Goal: Task Accomplishment & Management: Use online tool/utility

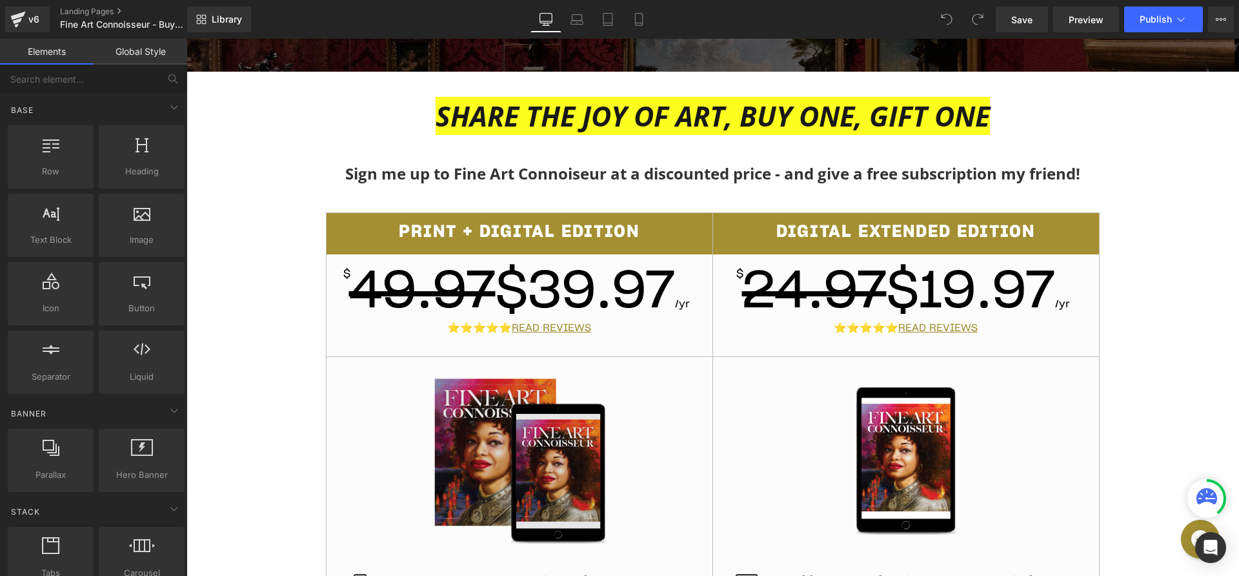
scroll to position [275, 0]
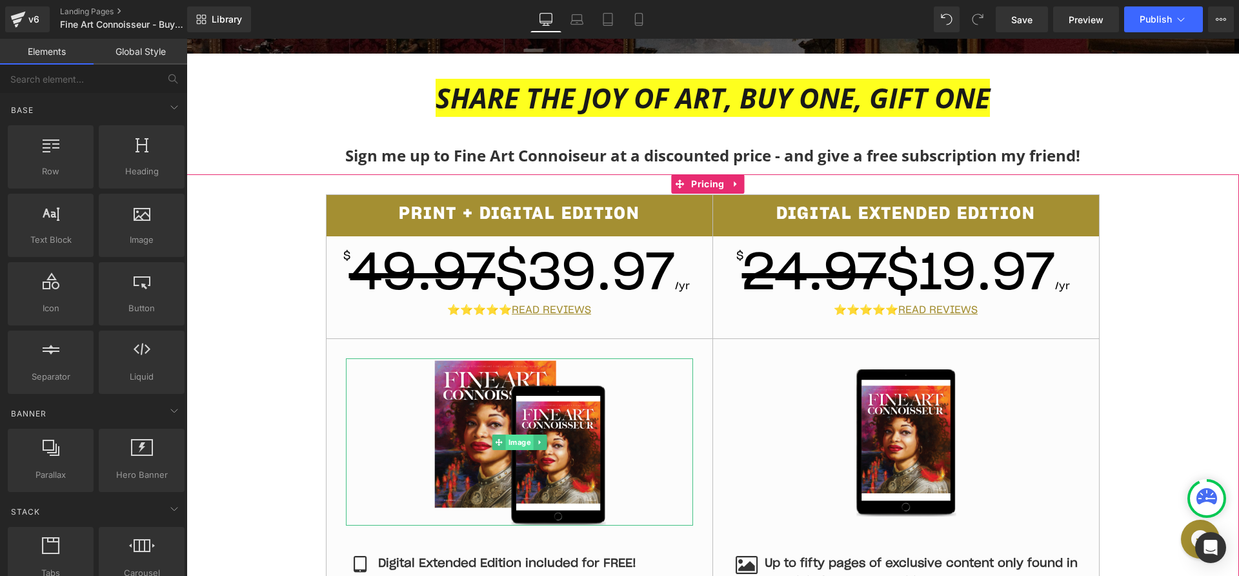
click at [517, 443] on span "Image" at bounding box center [519, 441] width 28 height 15
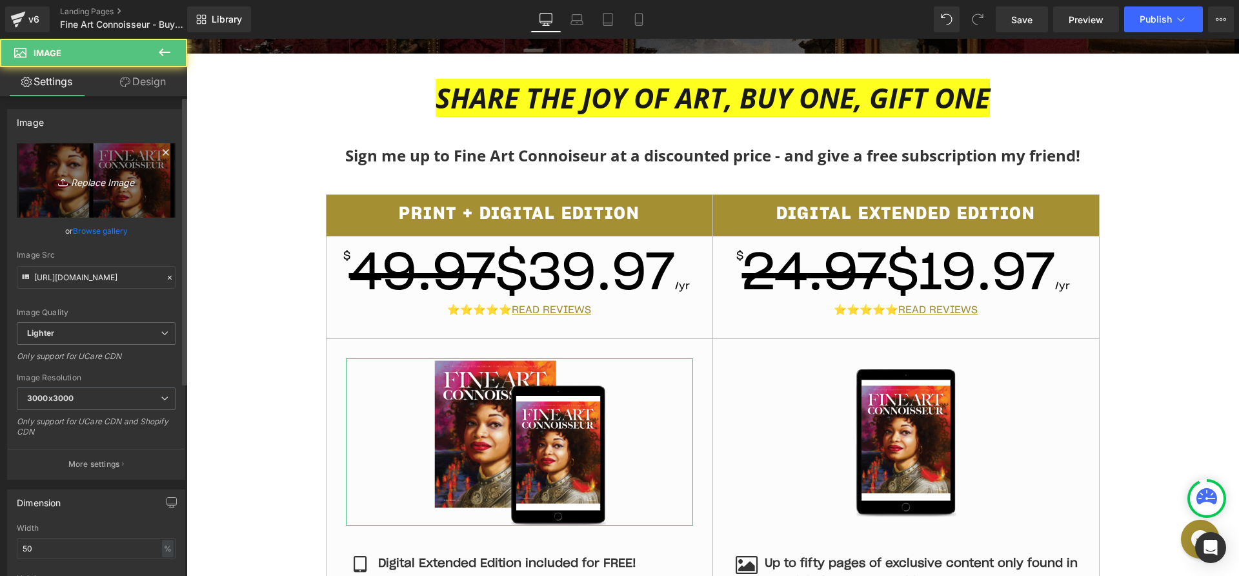
click at [82, 173] on icon "Replace Image" at bounding box center [96, 180] width 103 height 16
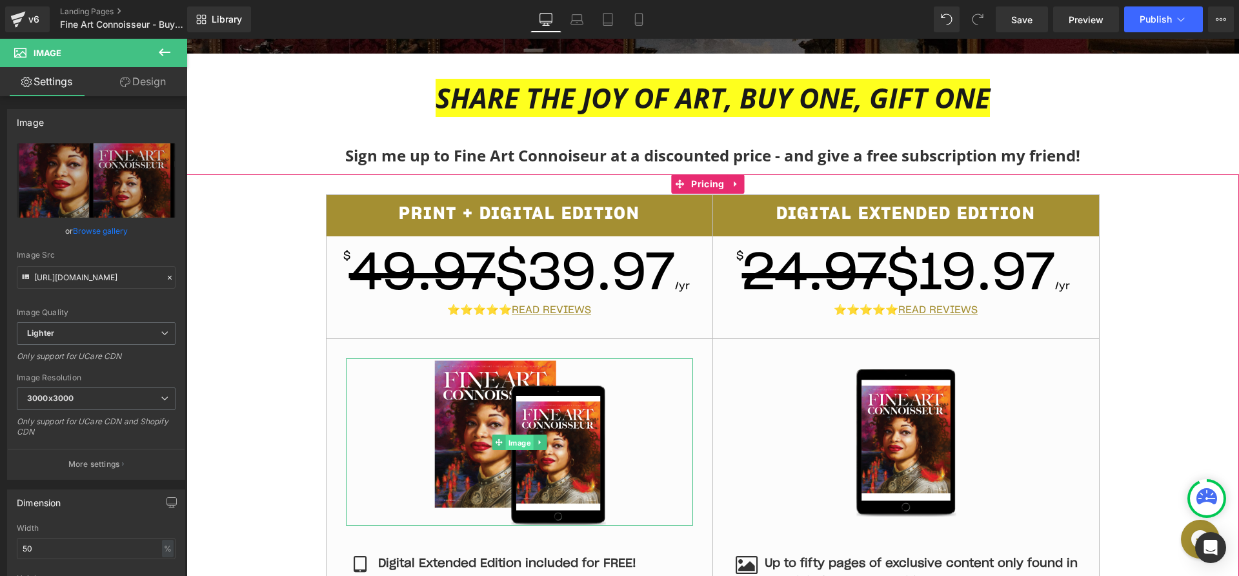
click at [515, 440] on span "Image" at bounding box center [519, 441] width 28 height 15
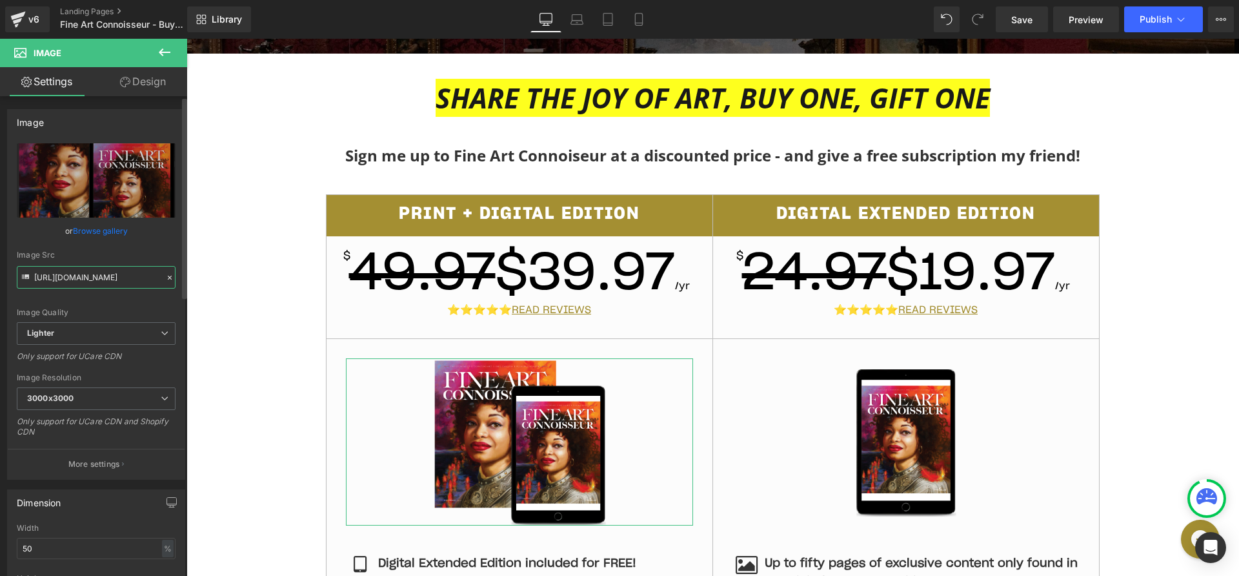
click at [111, 270] on input "https://ucarecdn.com/867ab5c4-7ea8-4fcc-bb1a-b47224651870/-/format/auto/-/previ…" at bounding box center [96, 277] width 159 height 23
paste input "streamlinepublishing.com/wp-content/uploads/2025/09/FAC_magazine"
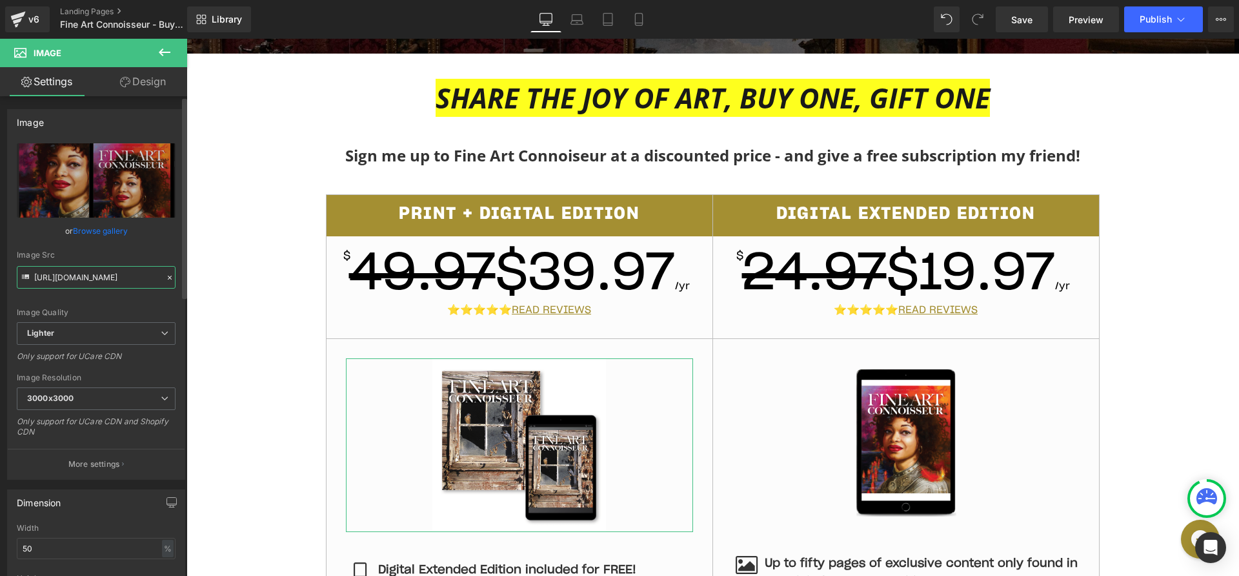
type input "https://streamlinepublishing.com/wp-content/uploads/2025/09/FAC_magazine.png"
click at [119, 261] on div "Image Src https://streamlinepublishing.com/wp-content/uploads/2025/09/FAC_magaz…" at bounding box center [96, 269] width 159 height 38
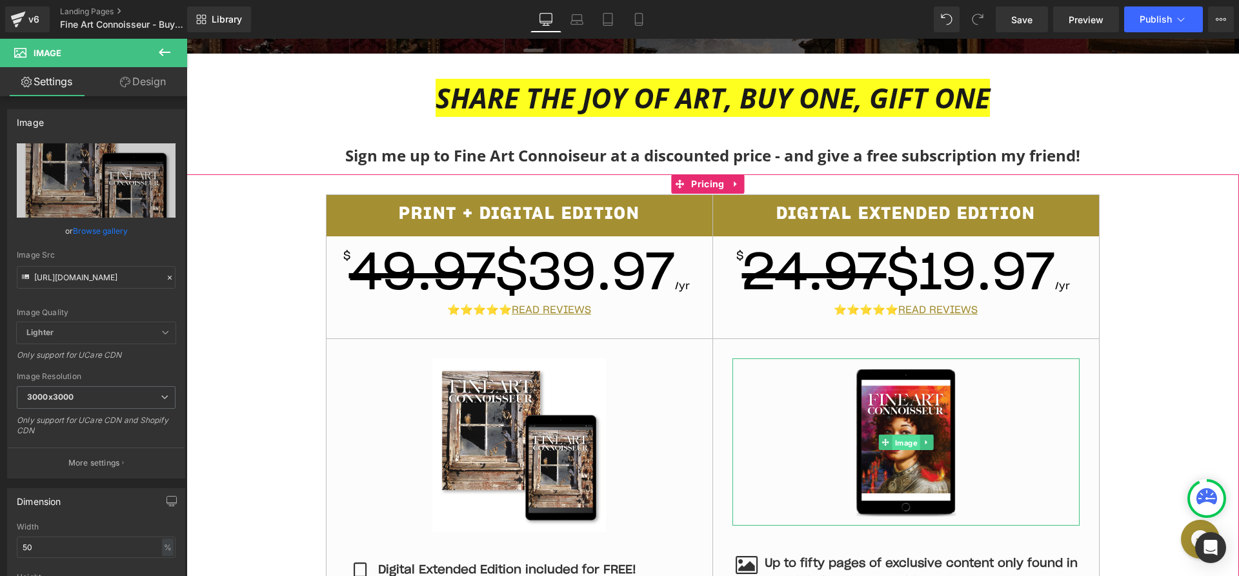
click at [892, 439] on span "Image" at bounding box center [906, 441] width 28 height 15
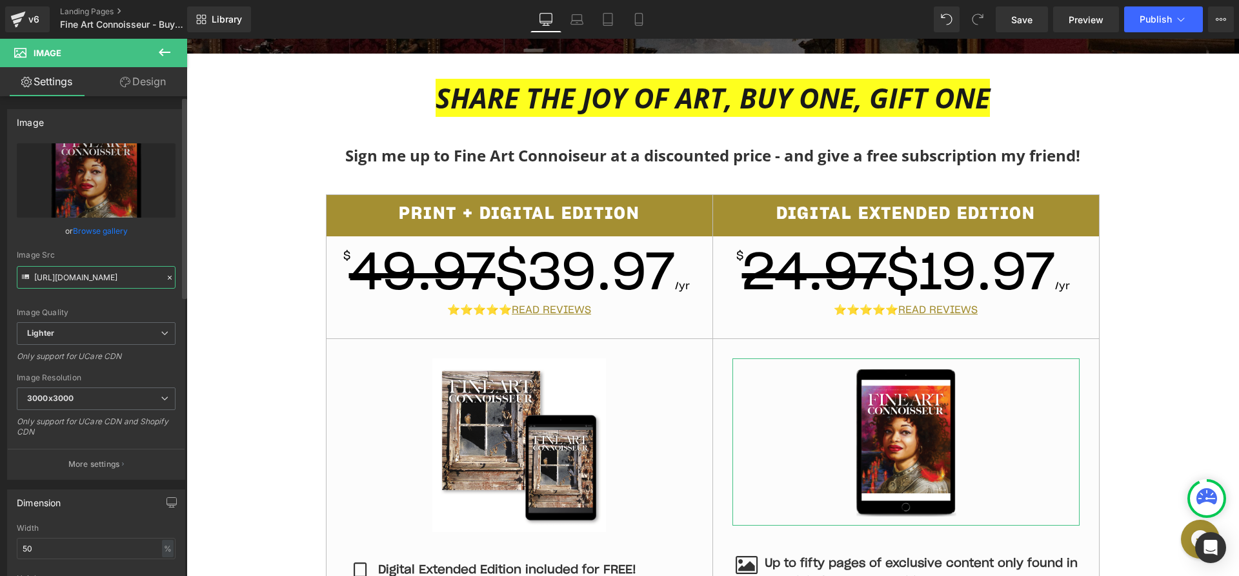
click at [62, 270] on input "https://ucarecdn.com/bc62e708-465b-49cc-87d3-b05f258bd781/-/format/auto/-/previ…" at bounding box center [96, 277] width 159 height 23
paste input "streamlinepublishing.com/wp-content/uploads/2025/09/FAC_magazine2"
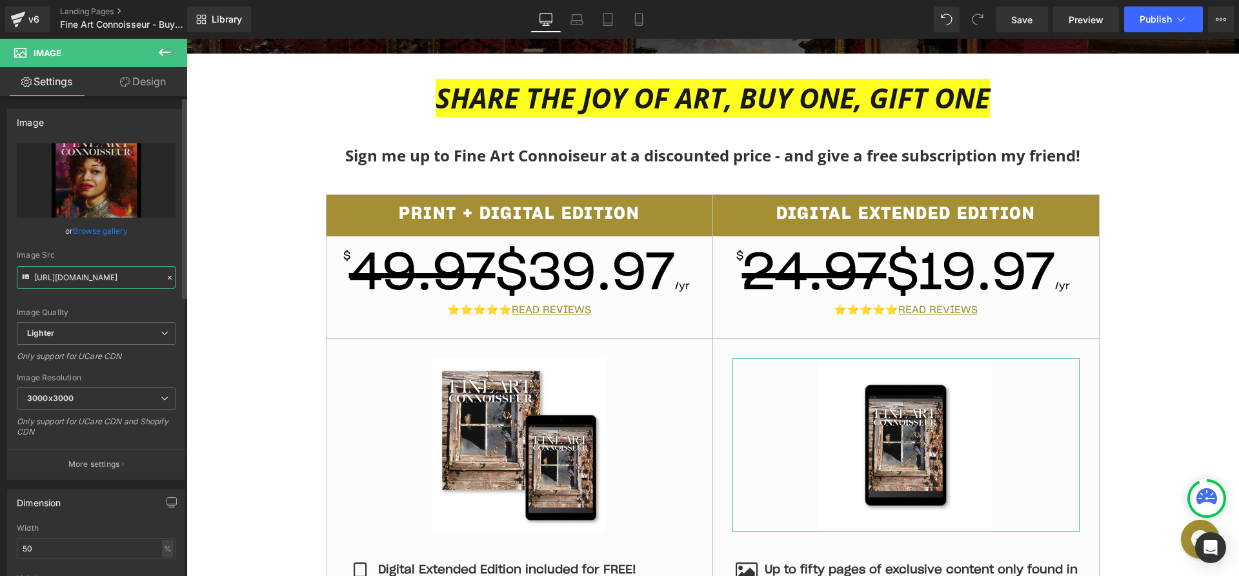
type input "https://streamlinepublishing.com/wp-content/uploads/2025/09/FAC_magazine2.png"
click at [70, 258] on div "Image Src" at bounding box center [96, 254] width 159 height 9
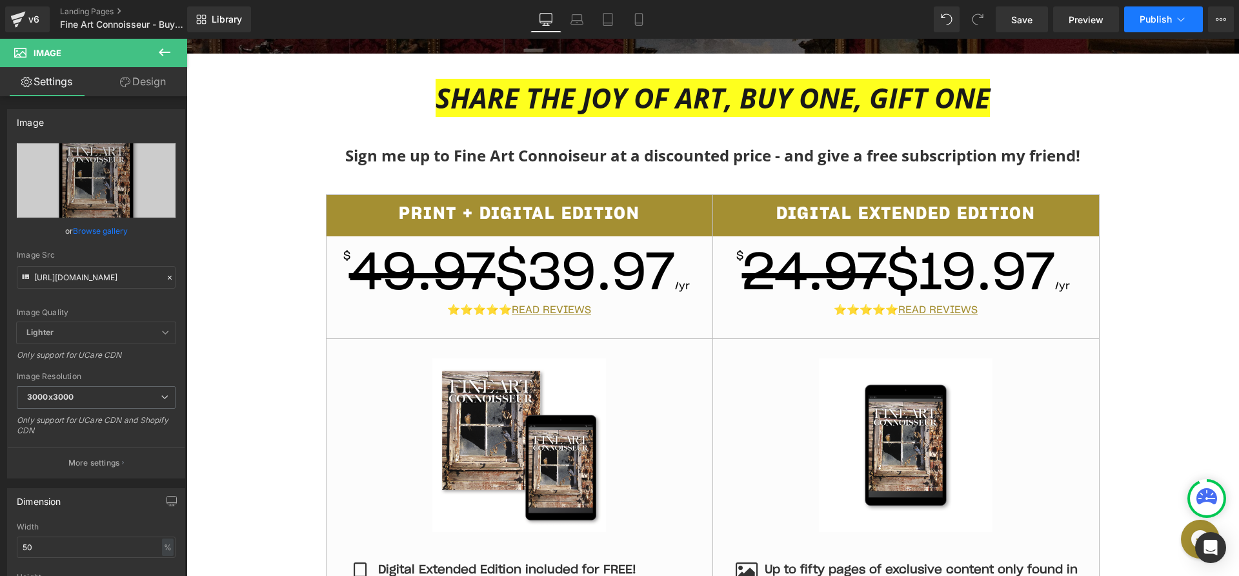
click at [1157, 14] on span "Publish" at bounding box center [1155, 19] width 32 height 10
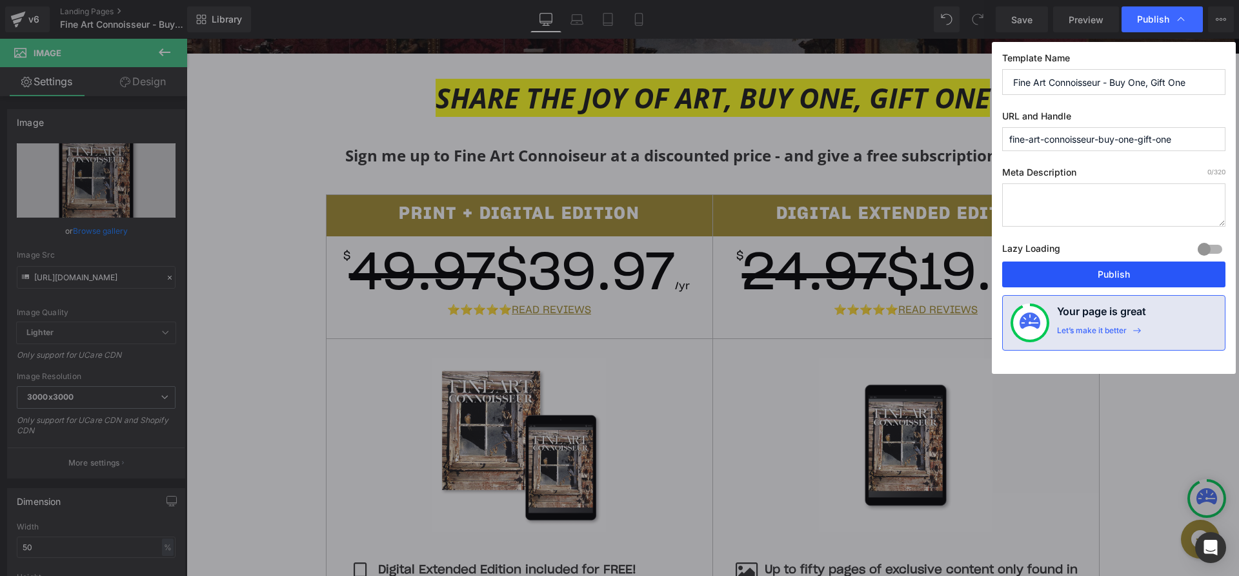
click at [1071, 279] on button "Publish" at bounding box center [1113, 274] width 223 height 26
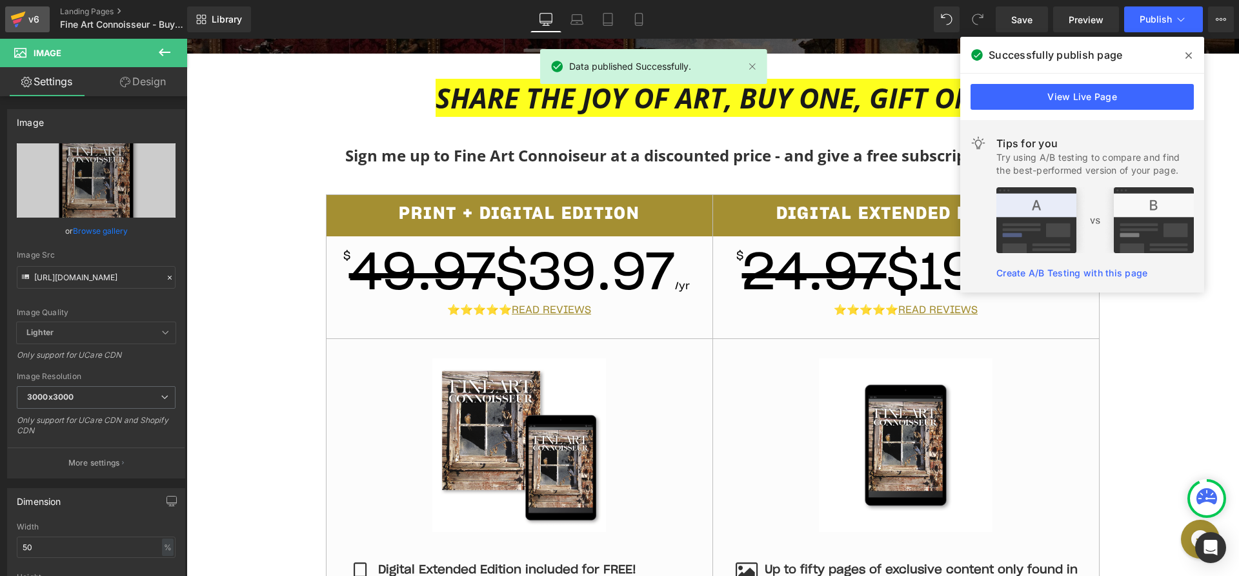
click at [24, 10] on icon at bounding box center [17, 19] width 15 height 32
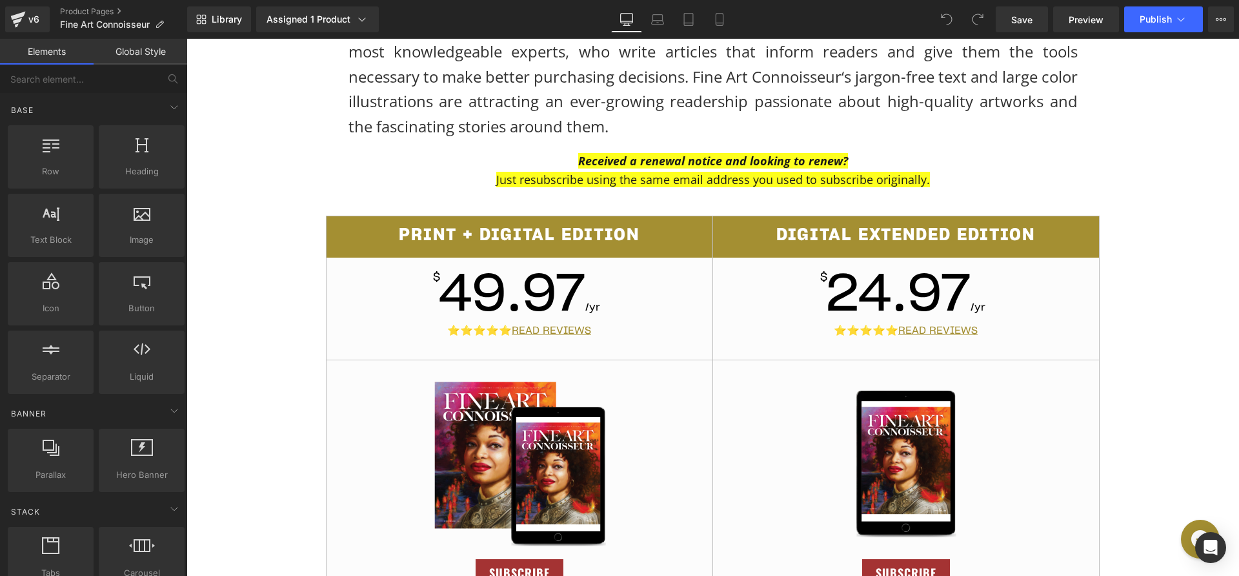
scroll to position [441, 0]
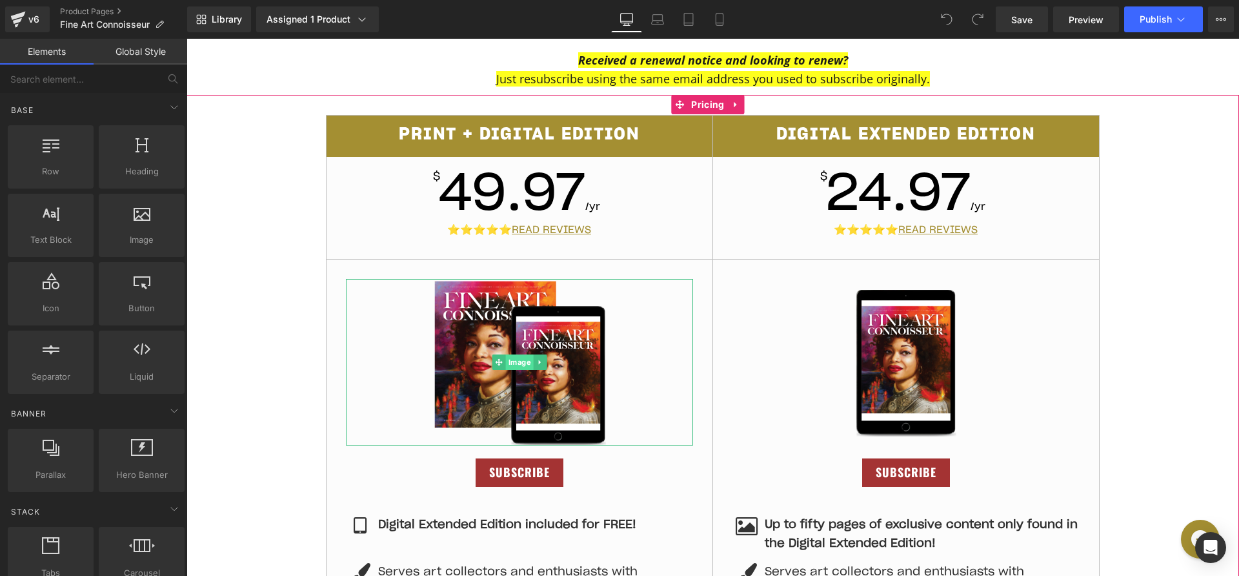
click at [517, 357] on span "Image" at bounding box center [519, 361] width 28 height 15
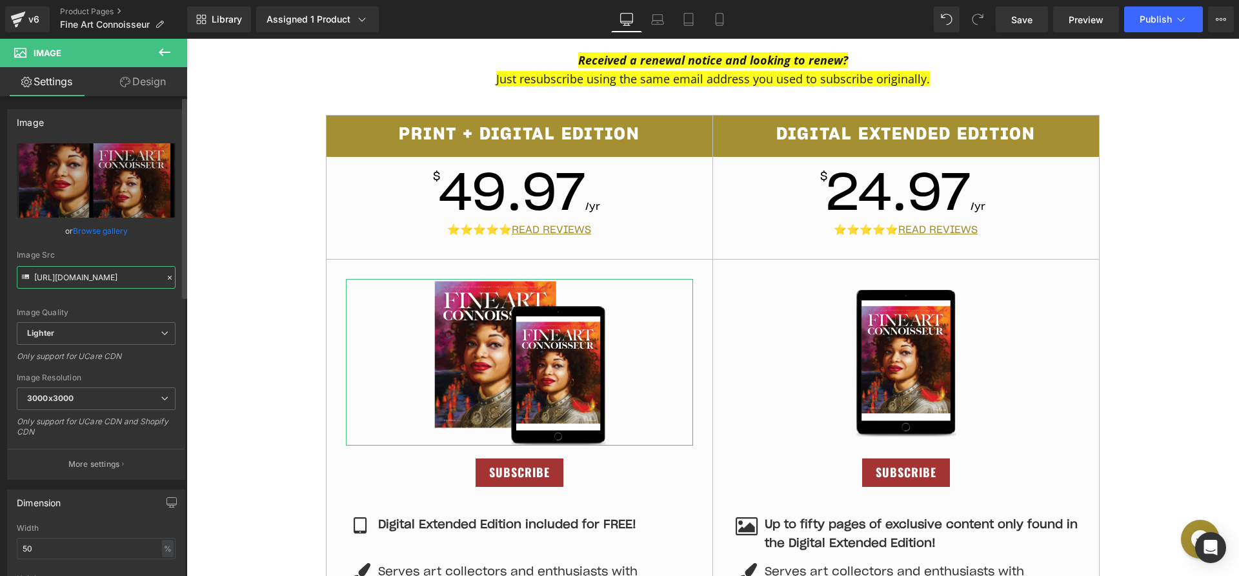
click at [66, 270] on input "https://ucarecdn.com/867ab5c4-7ea8-4fcc-bb1a-b47224651870/-/format/auto/-/previ…" at bounding box center [96, 277] width 159 height 23
paste input "streamlinepublishing.com/wp-content/uploads/2025/09/FAC_magazine"
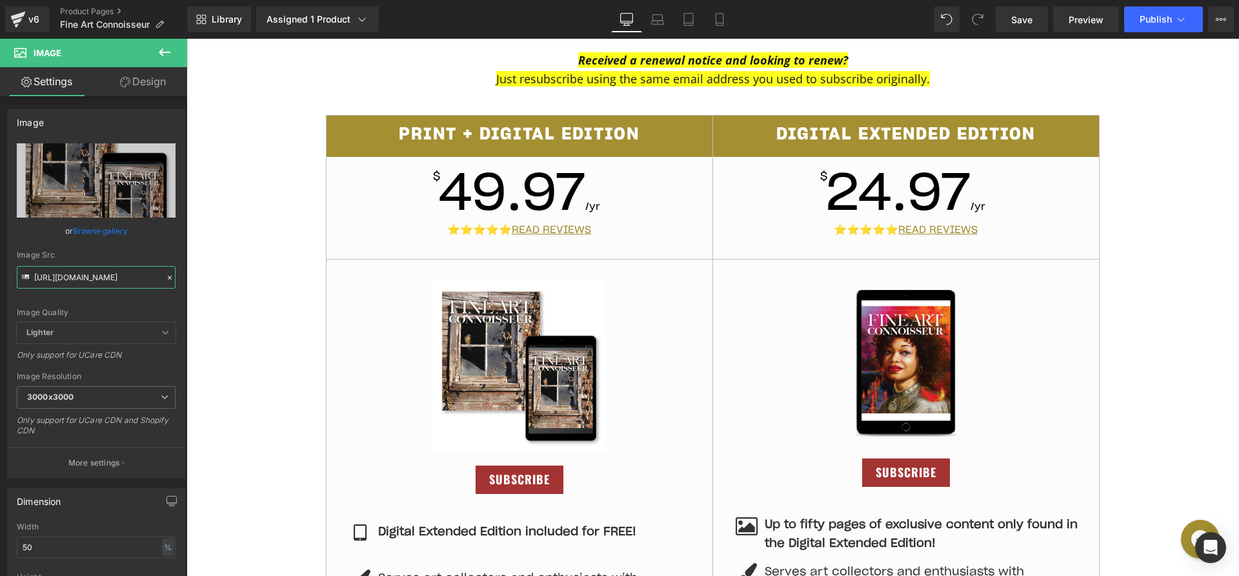
type input "https://streamlinepublishing.com/wp-content/uploads/2025/09/FAC_magazine.png"
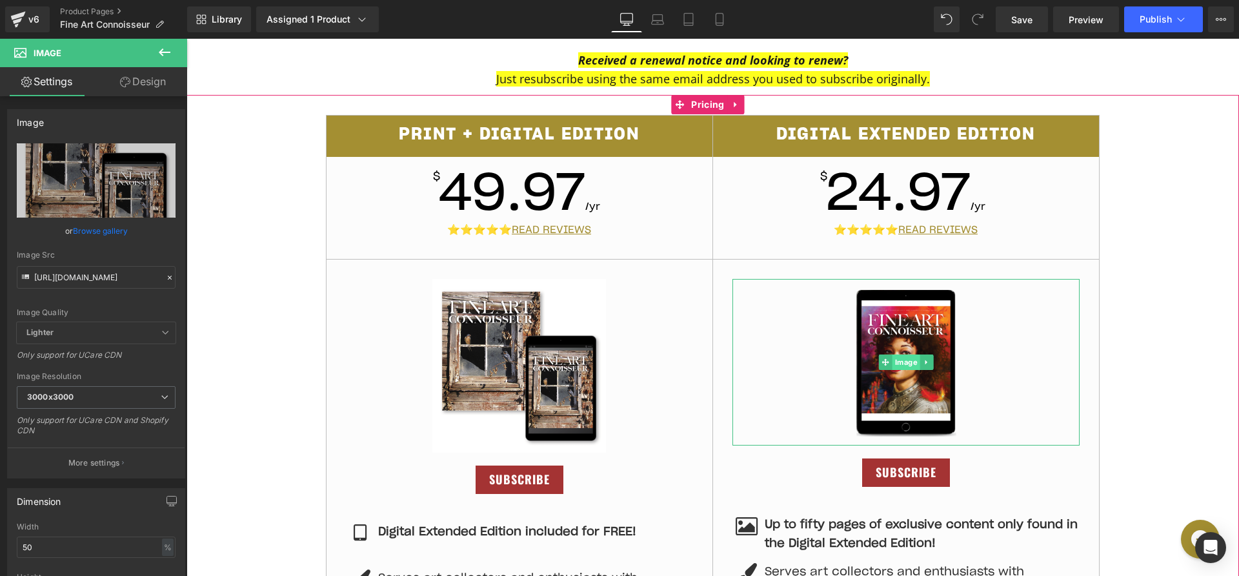
click at [892, 361] on span "Image" at bounding box center [906, 361] width 28 height 15
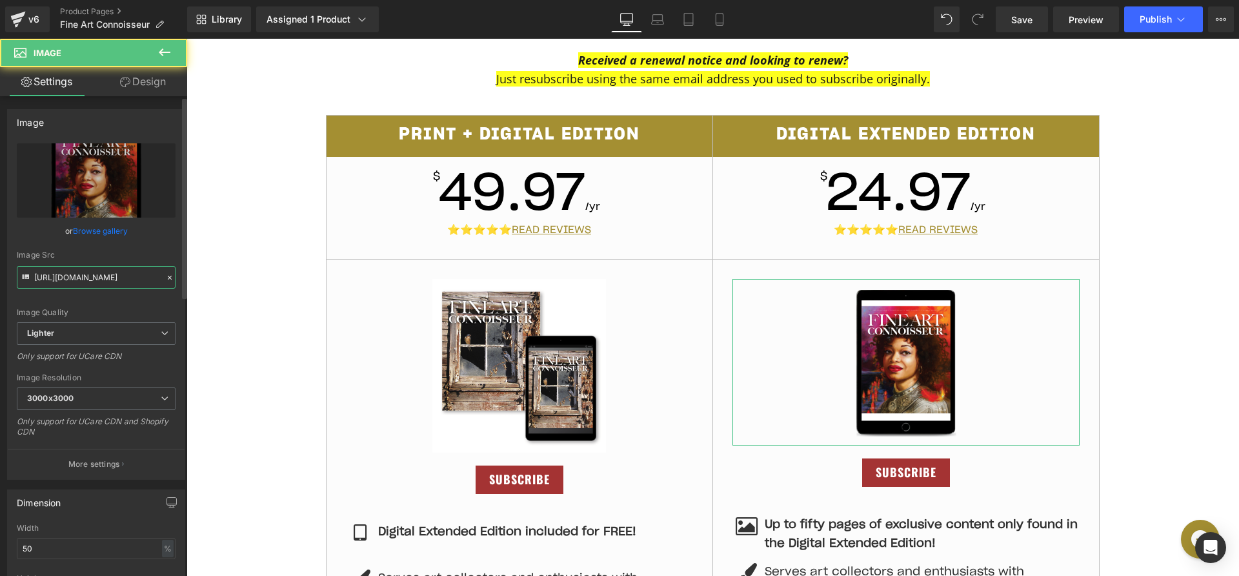
click at [70, 269] on input "https://ucarecdn.com/bc62e708-465b-49cc-87d3-b05f258bd781/-/format/auto/-/previ…" at bounding box center [96, 277] width 159 height 23
paste input "streamlinepublishing.com/wp-content/uploads/2025/09/FAC_magazine2"
type input "https://streamlinepublishing.com/wp-content/uploads/2025/09/FAC_magazine2.png"
click at [77, 255] on div "Image Src" at bounding box center [96, 254] width 159 height 9
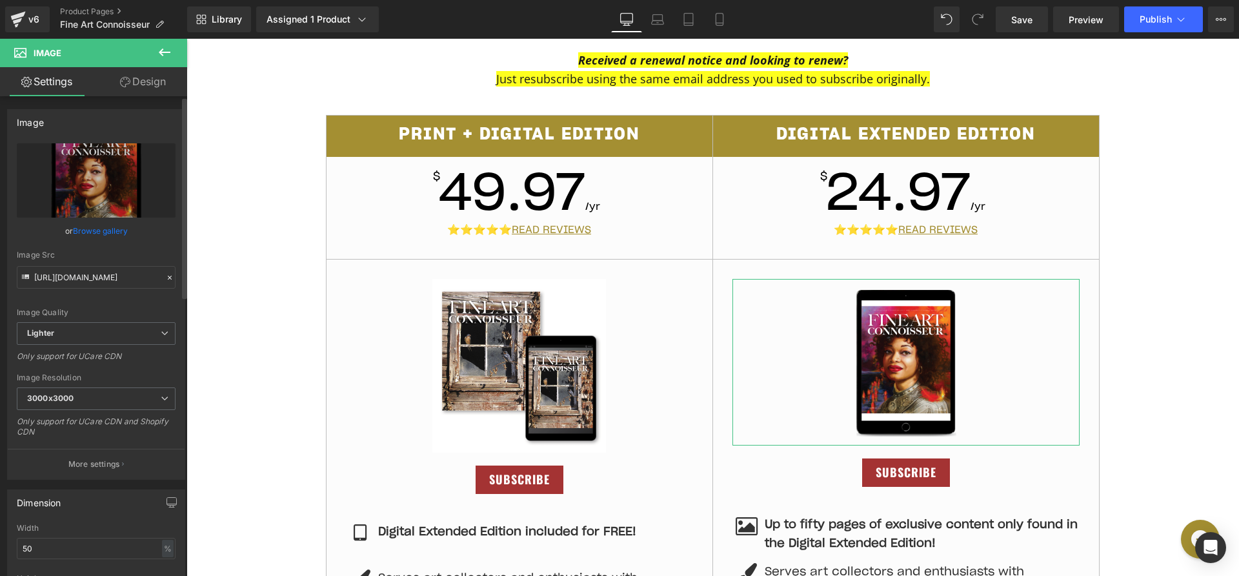
scroll to position [0, 0]
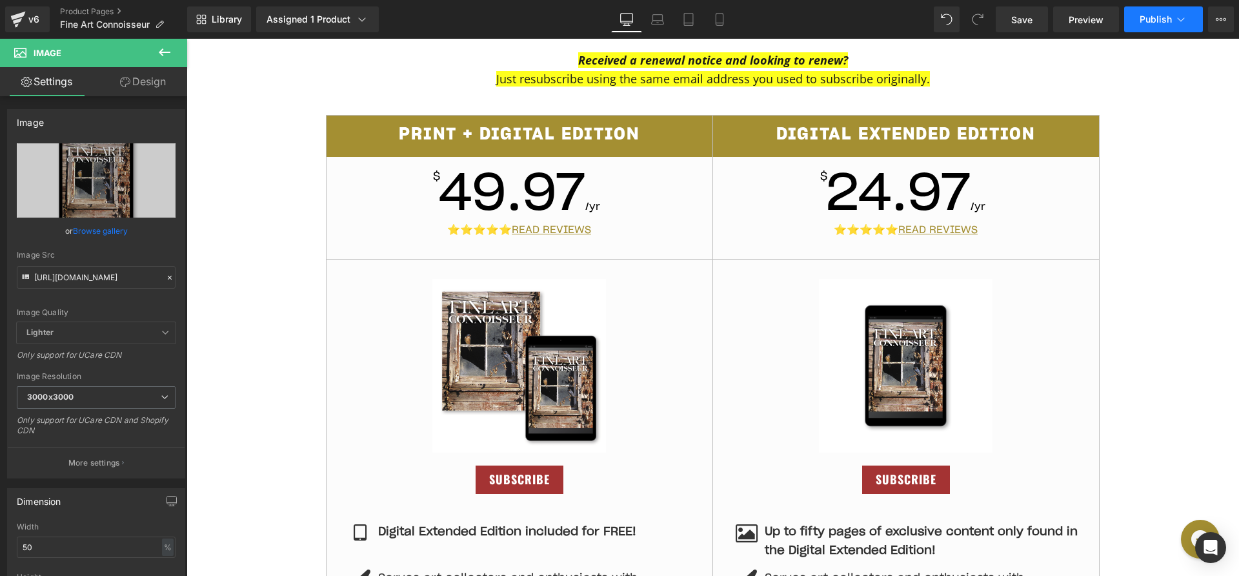
click at [1130, 23] on button "Publish" at bounding box center [1163, 19] width 79 height 26
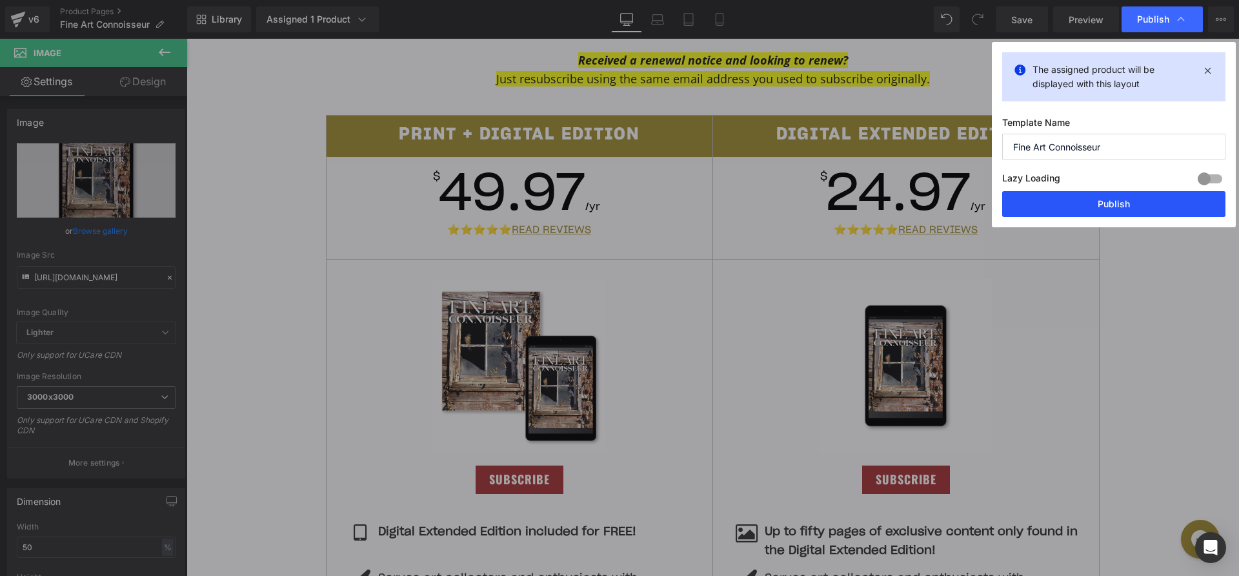
click at [1094, 201] on button "Publish" at bounding box center [1113, 204] width 223 height 26
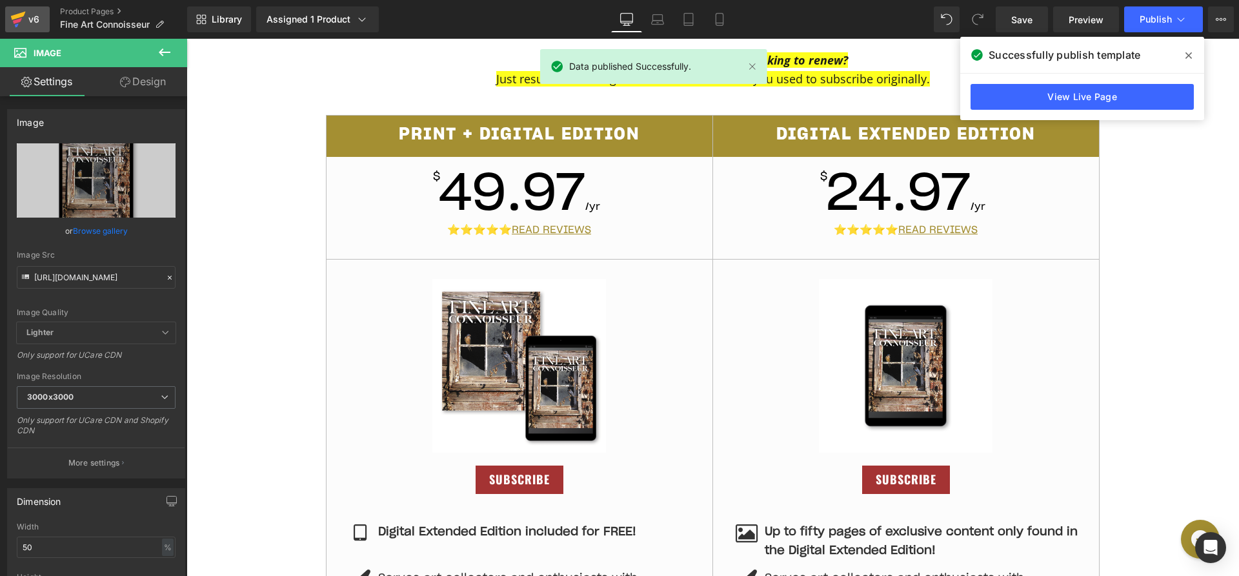
click at [28, 18] on div "v6" at bounding box center [34, 19] width 16 height 17
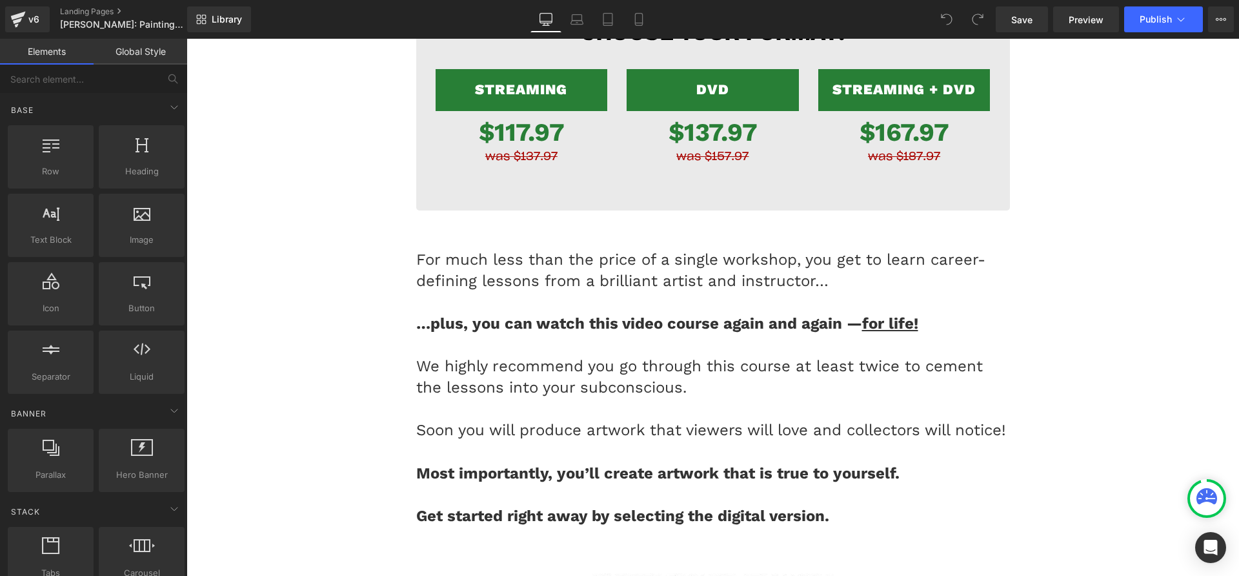
scroll to position [13000, 0]
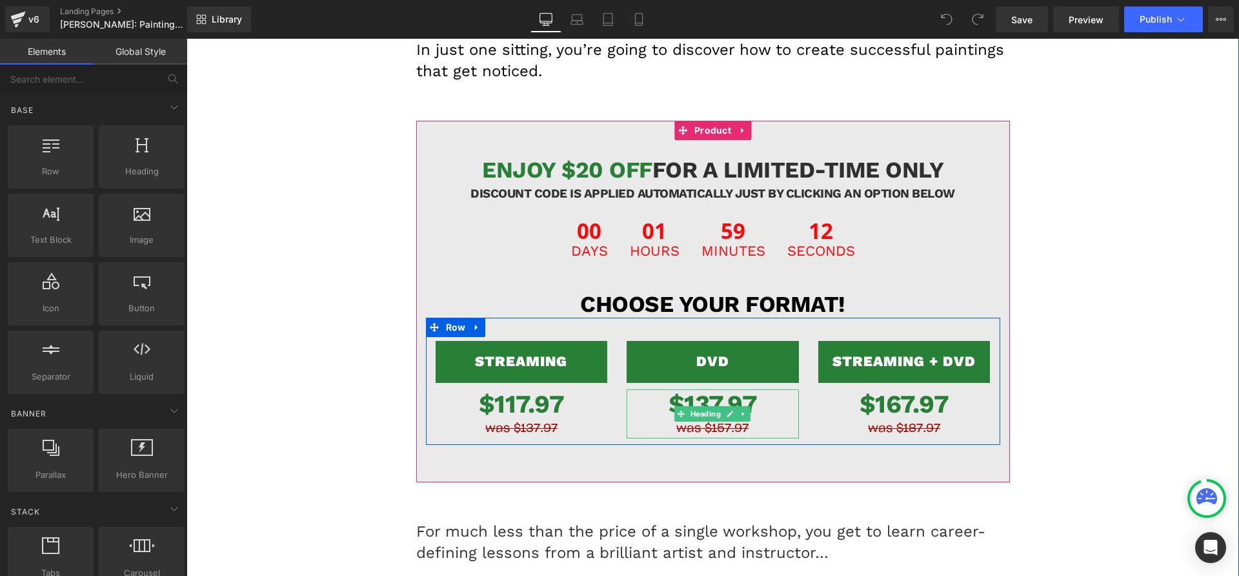
click at [692, 434] on s "was $157.97" at bounding box center [712, 429] width 72 height 12
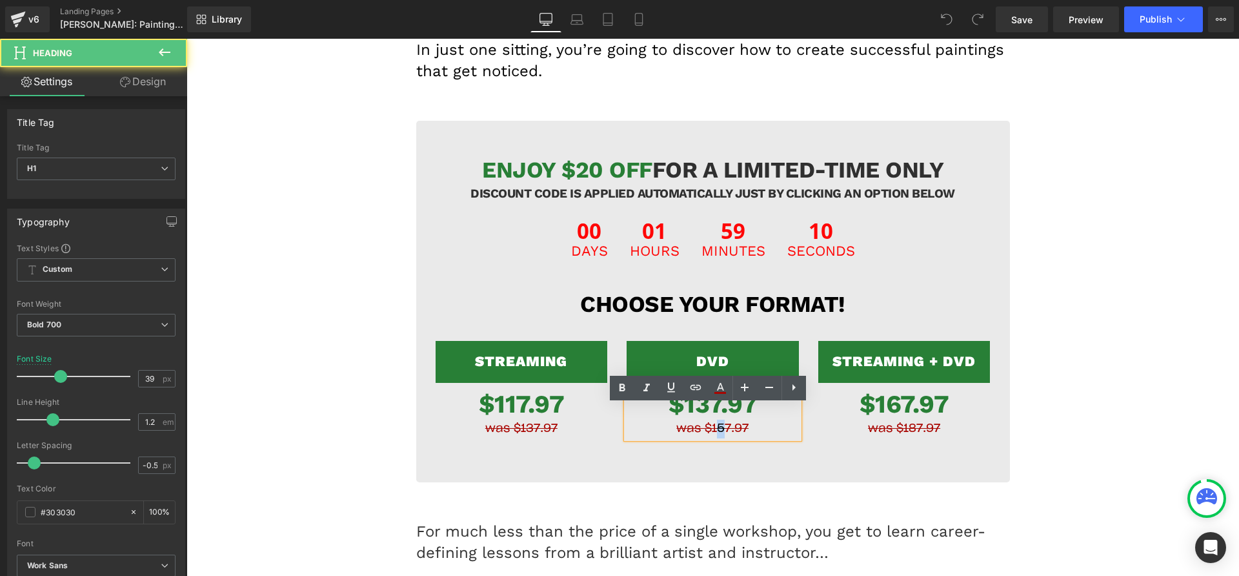
click at [714, 434] on s "was $157.97" at bounding box center [712, 429] width 72 height 12
drag, startPoint x: 709, startPoint y: 419, endPoint x: 694, endPoint y: 417, distance: 15.5
click at [694, 417] on font "$137.97" at bounding box center [712, 403] width 89 height 29
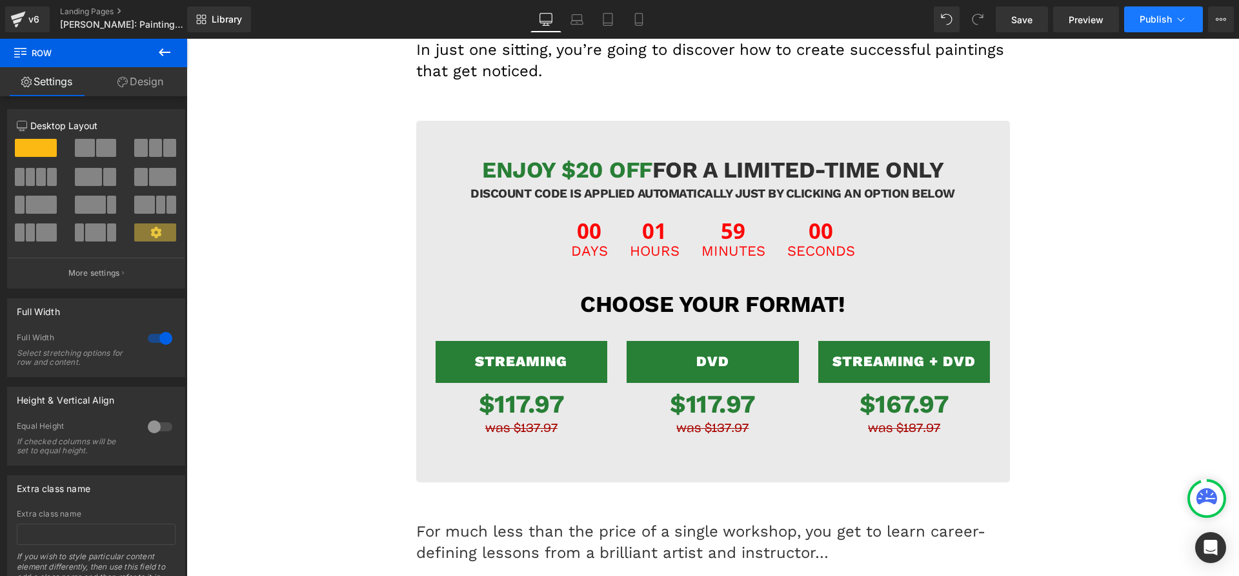
click at [1156, 17] on span "Publish" at bounding box center [1155, 19] width 32 height 10
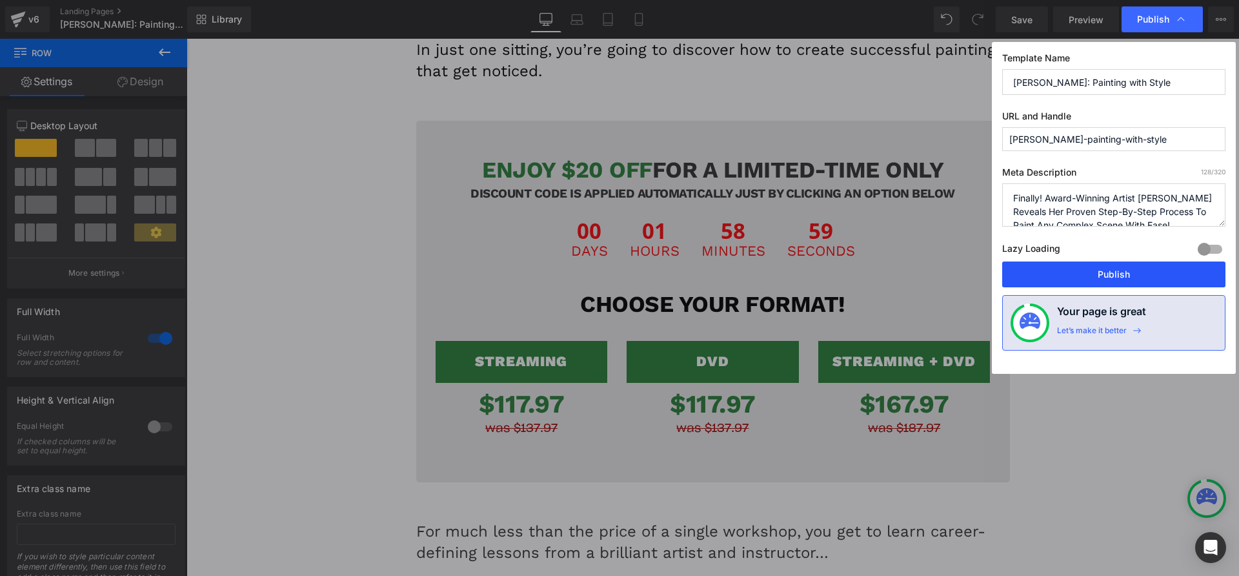
click at [1110, 269] on button "Publish" at bounding box center [1113, 274] width 223 height 26
